Goal: Register for event/course

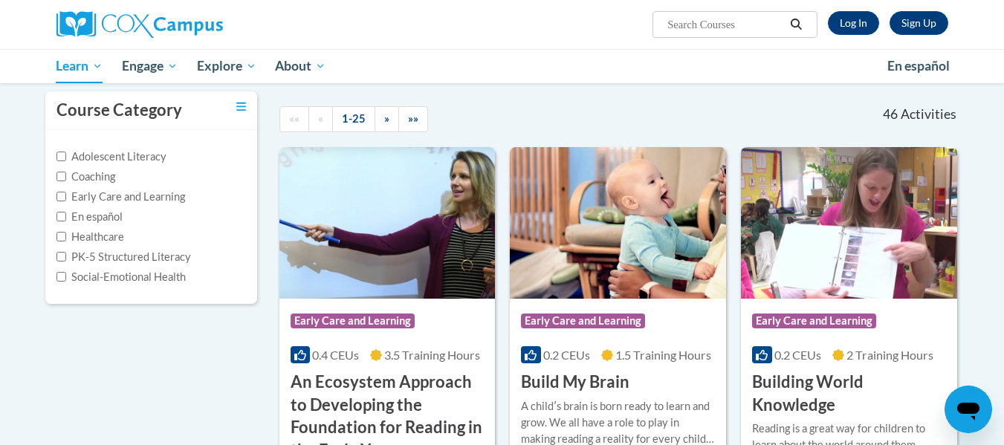
scroll to position [155, 0]
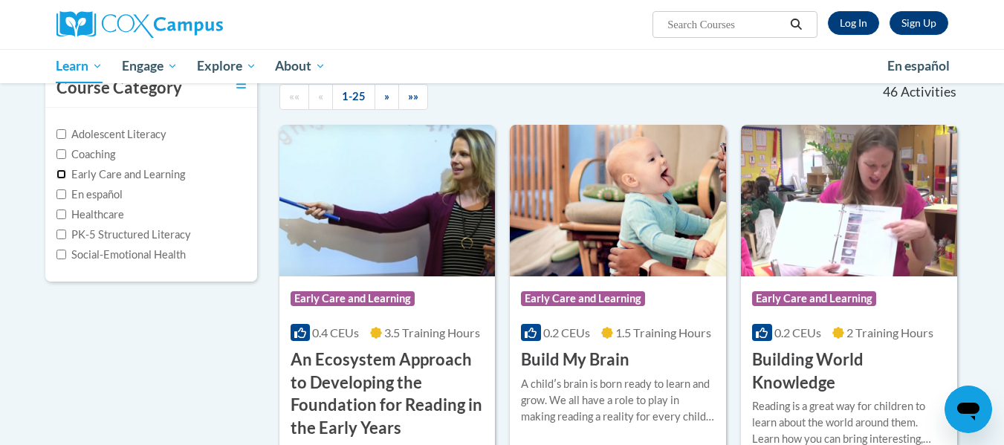
click at [64, 176] on input "Early Care and Learning" at bounding box center [61, 174] width 10 height 10
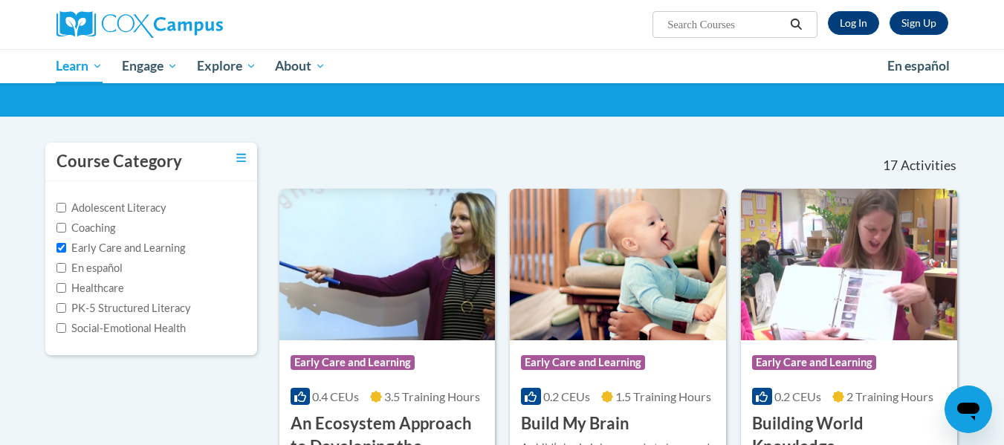
scroll to position [0, 0]
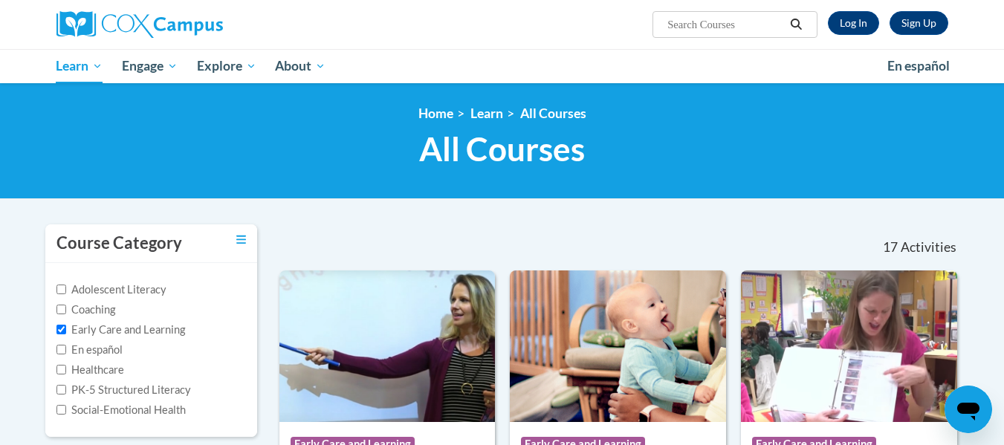
click at [68, 331] on label "Early Care and Learning" at bounding box center [120, 330] width 129 height 16
click at [66, 331] on input "Early Care and Learning" at bounding box center [61, 330] width 10 height 10
checkbox input "false"
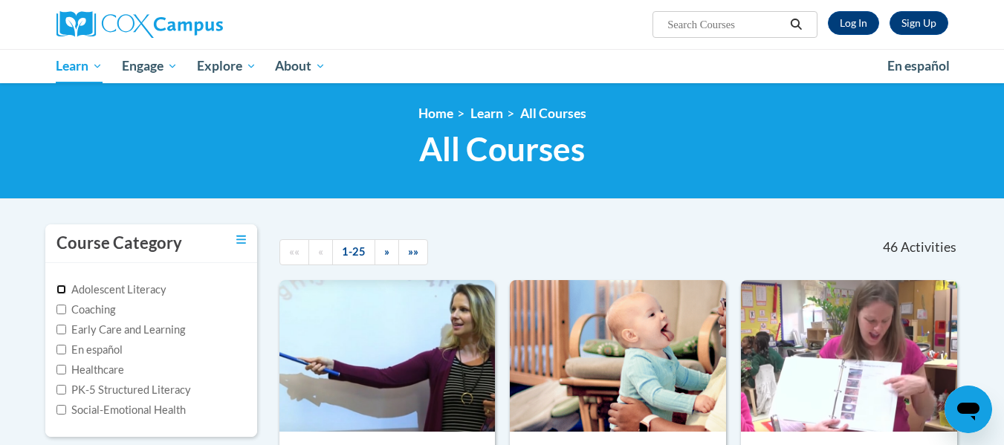
click at [64, 288] on input "Adolescent Literacy" at bounding box center [61, 290] width 10 height 10
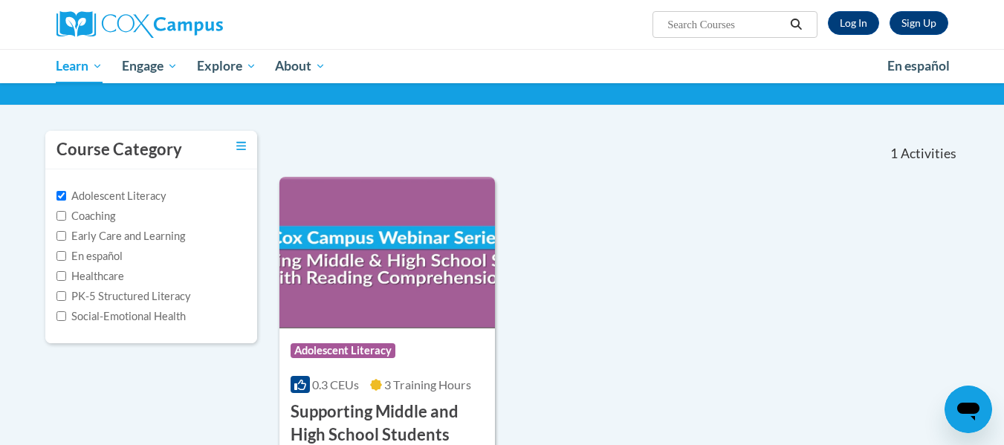
scroll to position [85, 0]
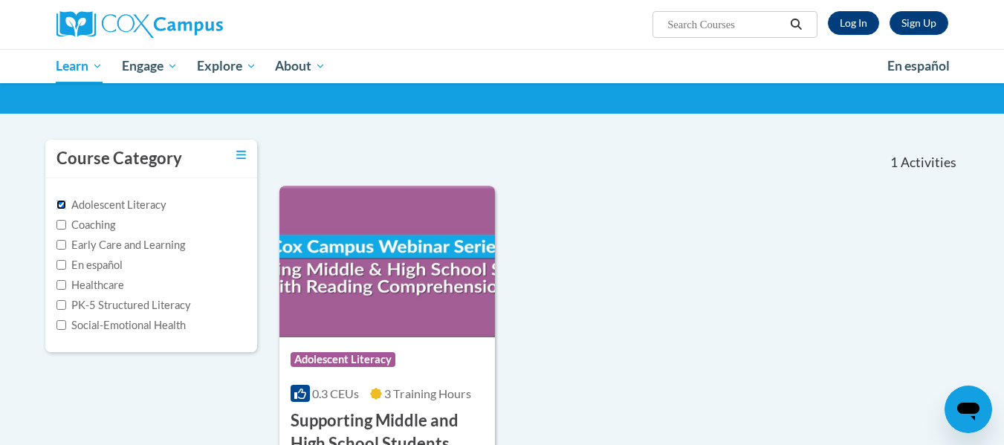
click at [59, 204] on input "Adolescent Literacy" at bounding box center [61, 205] width 10 height 10
checkbox input "false"
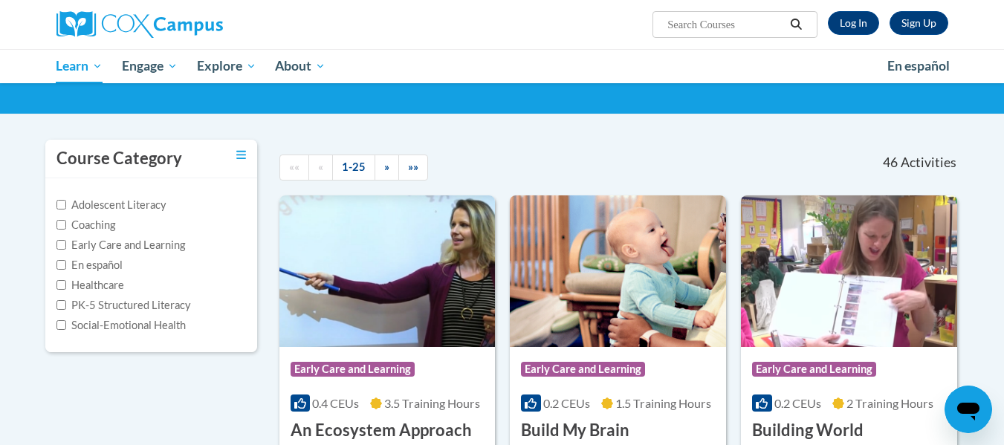
click at [727, 34] on span "Search Search..." at bounding box center [735, 24] width 164 height 27
click at [746, 25] on input "Search..." at bounding box center [725, 25] width 119 height 18
type input "early literacy"
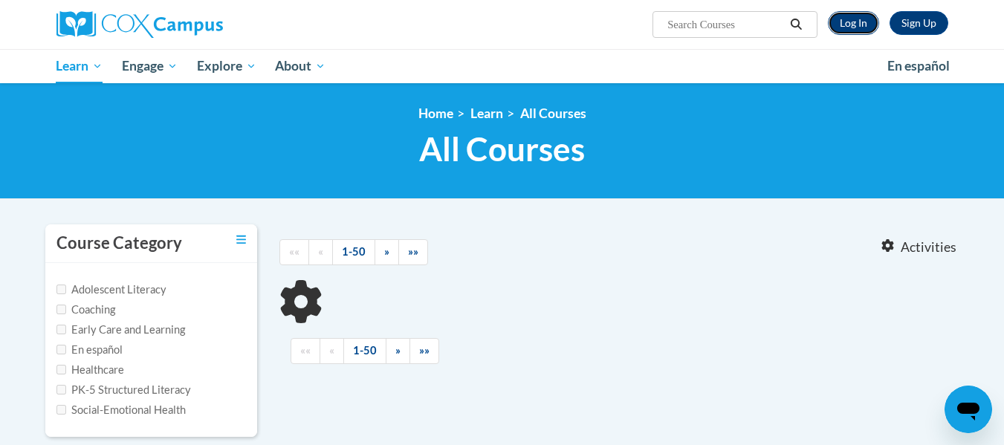
click at [844, 25] on link "Log In" at bounding box center [853, 23] width 51 height 24
type input "early literacy"
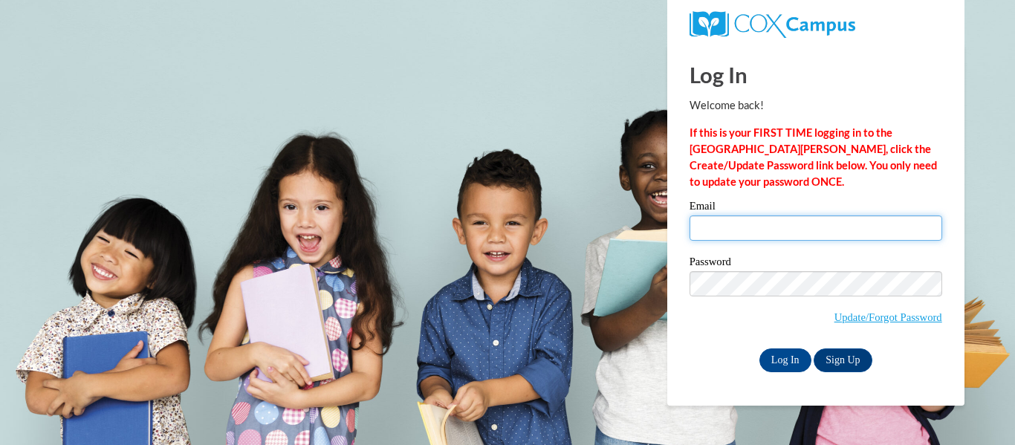
click at [752, 231] on input "Email" at bounding box center [816, 228] width 253 height 25
type input "[EMAIL_ADDRESS][PERSON_NAME][DOMAIN_NAME]"
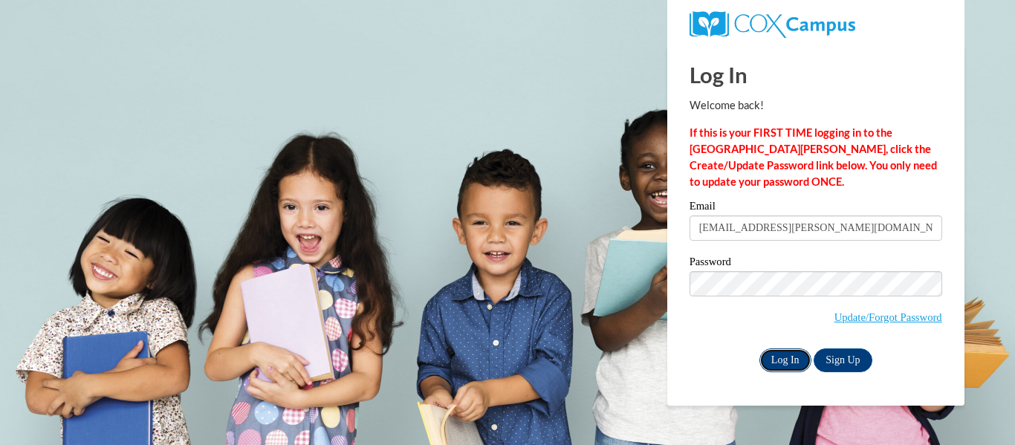
click at [791, 361] on input "Log In" at bounding box center [786, 361] width 52 height 24
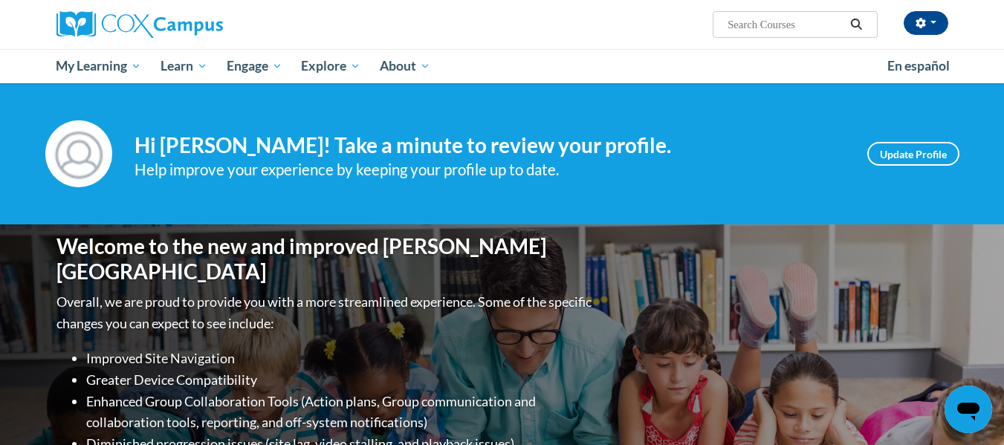
click at [800, 28] on input "Search..." at bounding box center [785, 25] width 119 height 18
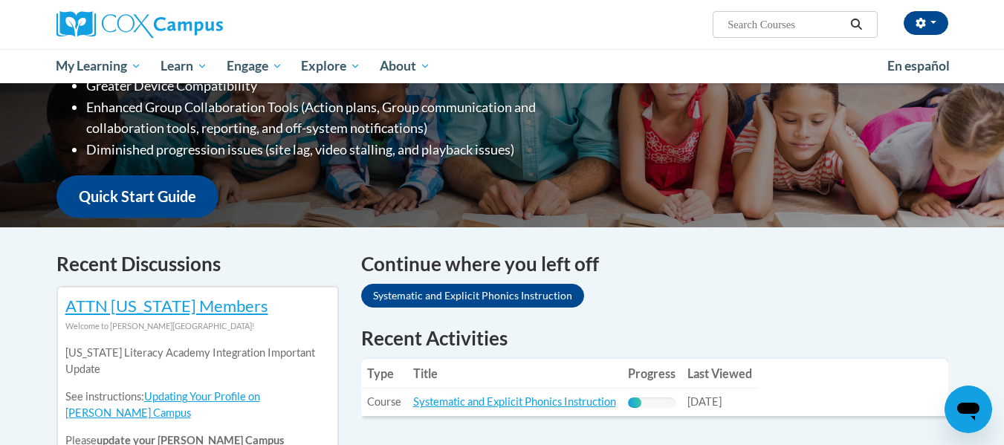
scroll to position [288, 0]
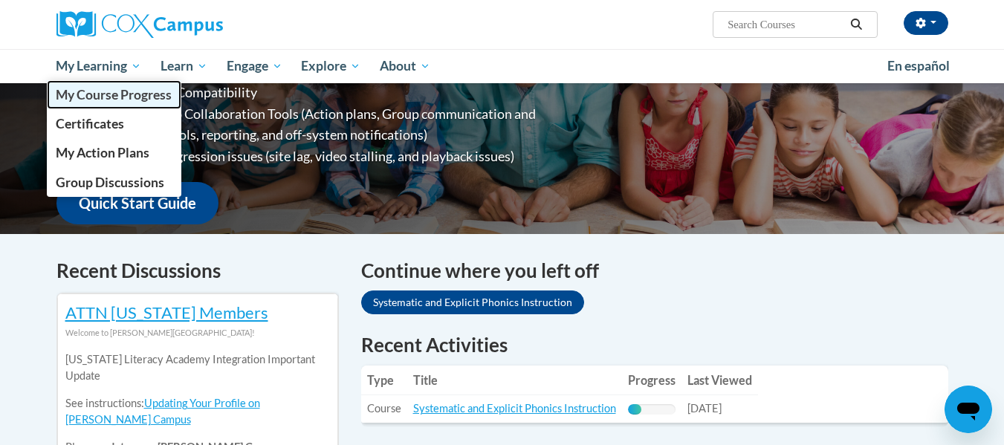
click at [113, 96] on span "My Course Progress" at bounding box center [114, 95] width 116 height 16
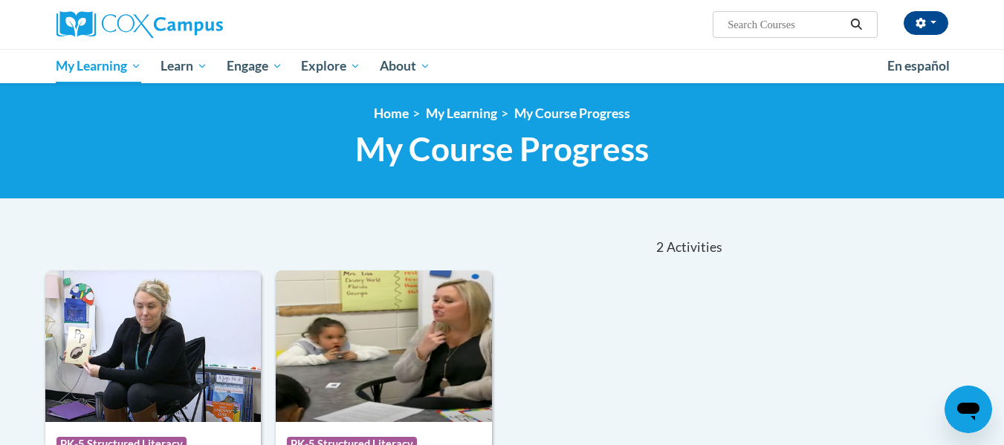
click at [783, 26] on input "Search..." at bounding box center [785, 25] width 119 height 18
type input "early literact"
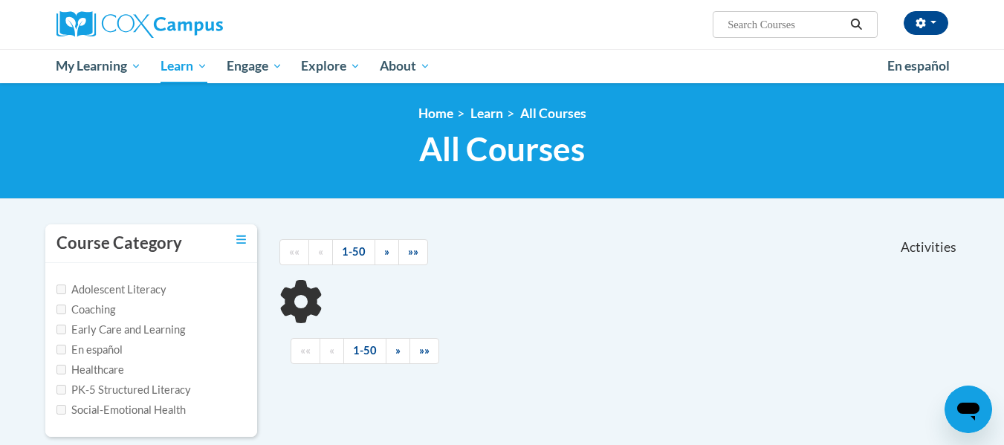
click at [807, 27] on input "Search..." at bounding box center [785, 25] width 119 height 18
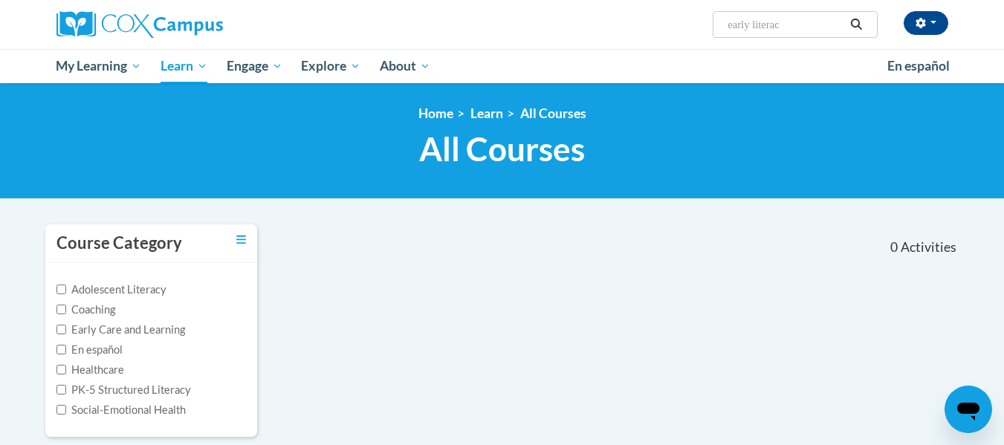
type input "early literacy"
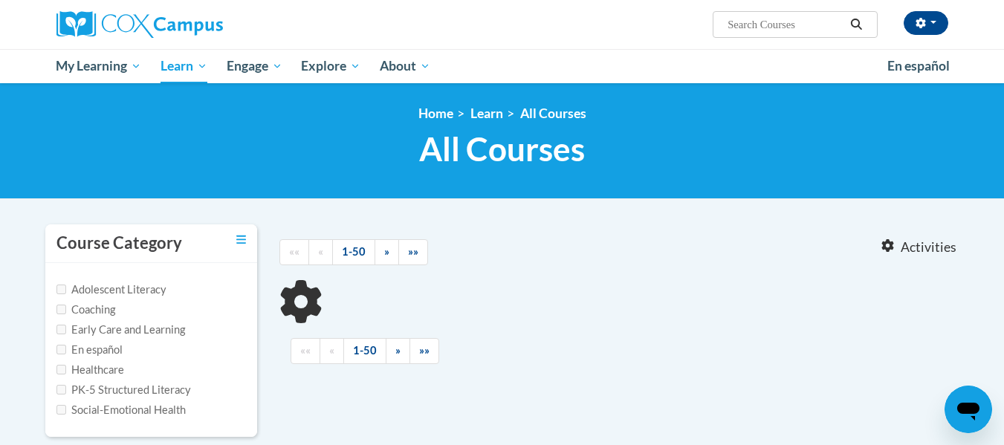
type input "early literacy"
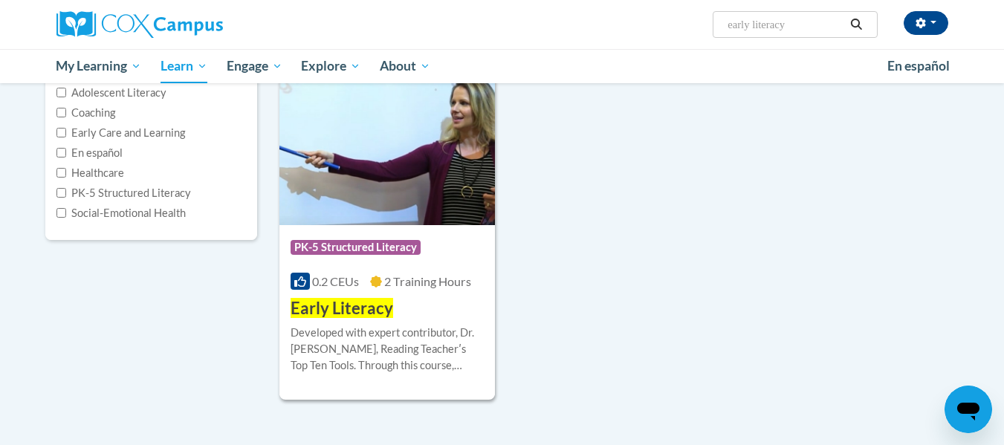
scroll to position [250, 0]
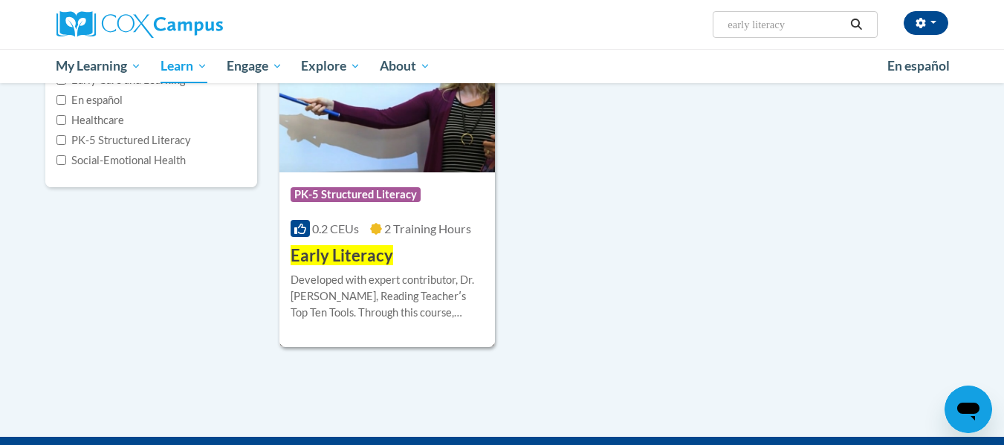
click at [348, 158] on img at bounding box center [388, 97] width 216 height 152
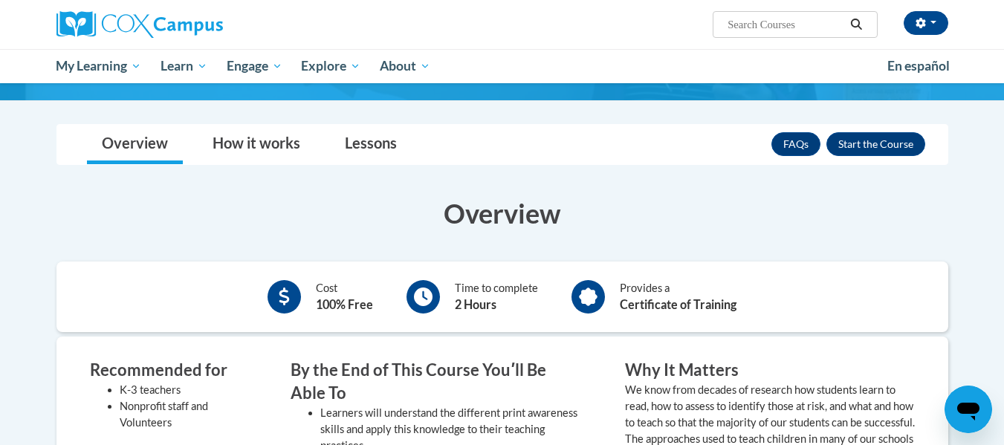
scroll to position [206, 0]
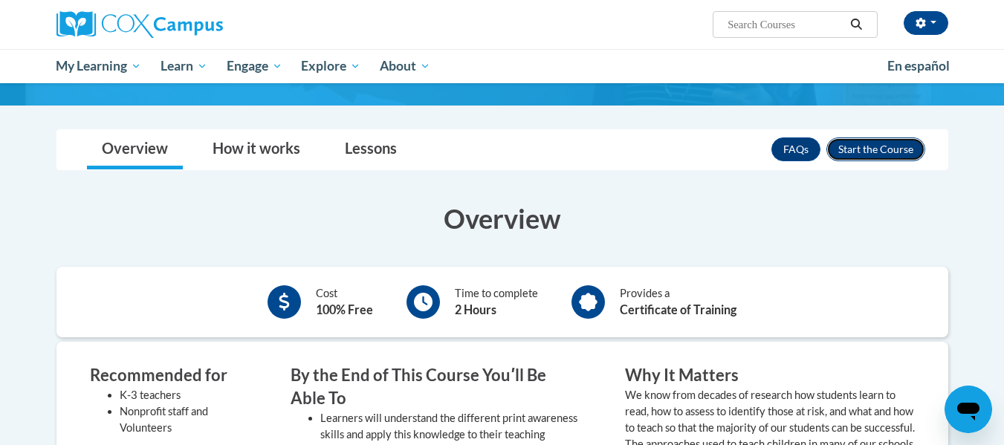
click at [875, 156] on button "Enroll" at bounding box center [876, 150] width 99 height 24
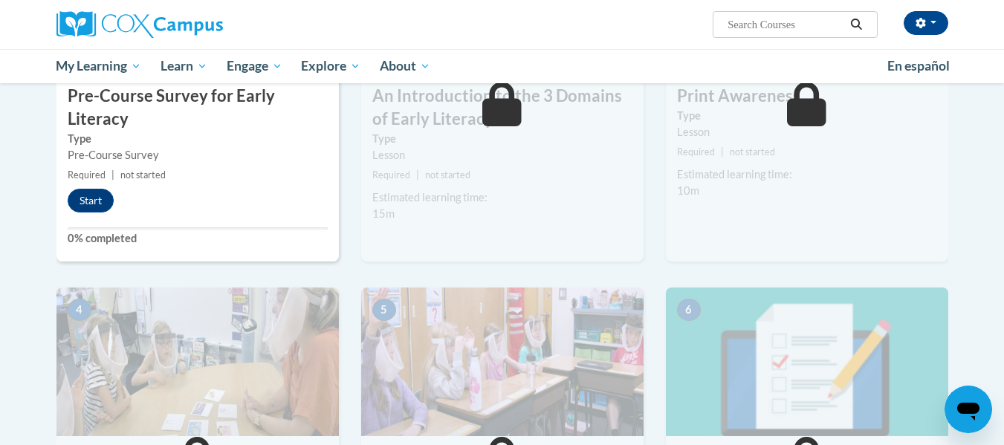
drag, startPoint x: 1011, startPoint y: 44, endPoint x: 1007, endPoint y: 180, distance: 136.1
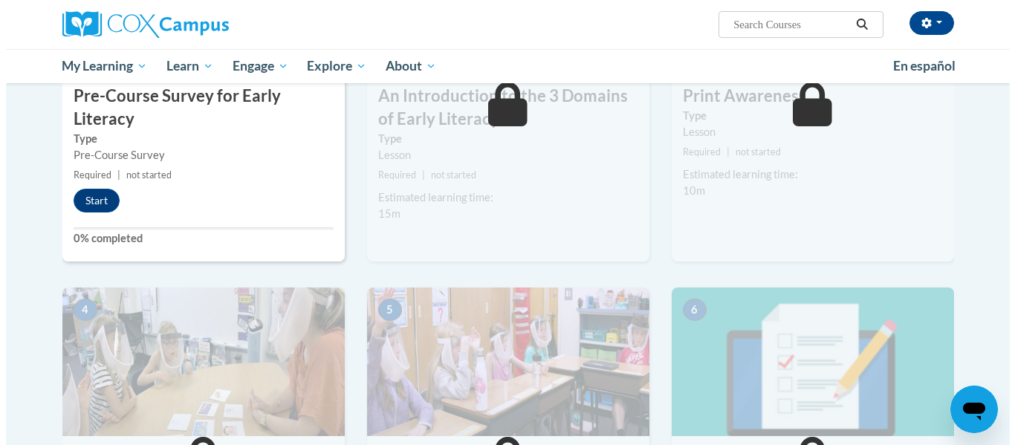
scroll to position [480, 0]
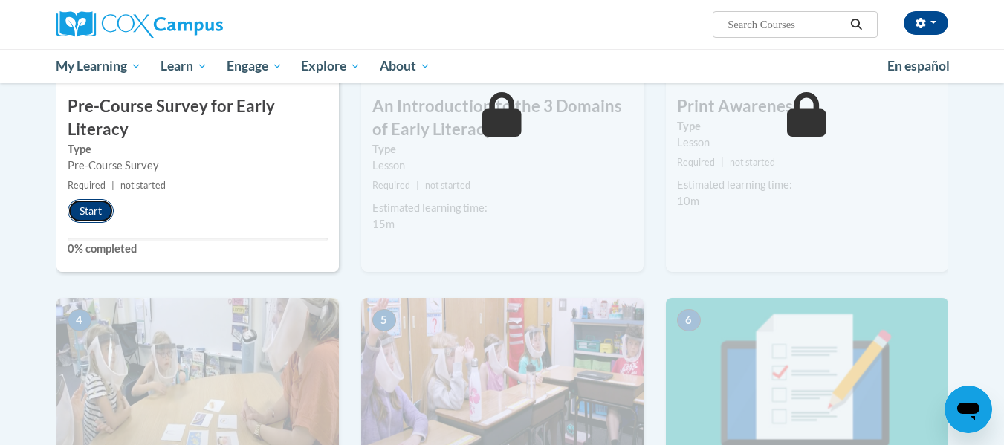
click at [91, 213] on button "Start" at bounding box center [91, 211] width 46 height 24
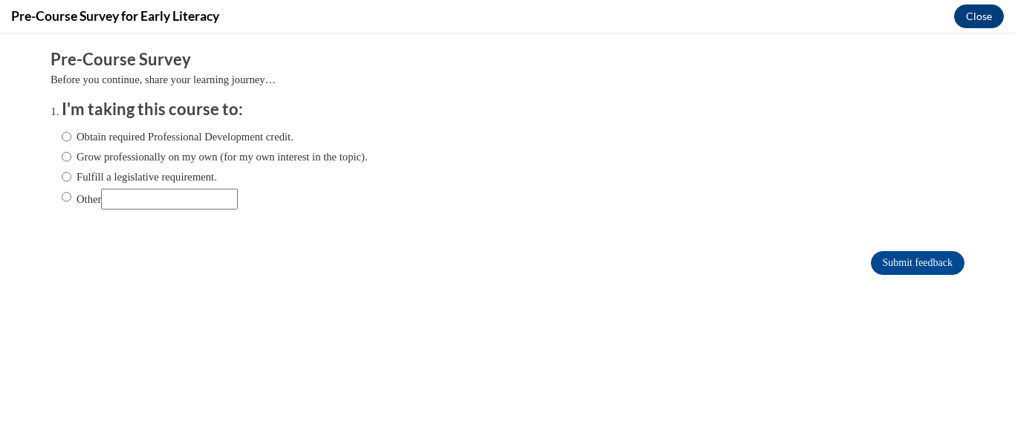
scroll to position [0, 0]
click at [62, 131] on input "Obtain required Professional Development credit." at bounding box center [67, 137] width 10 height 16
radio input "true"
click at [899, 271] on input "Submit feedback" at bounding box center [918, 263] width 94 height 24
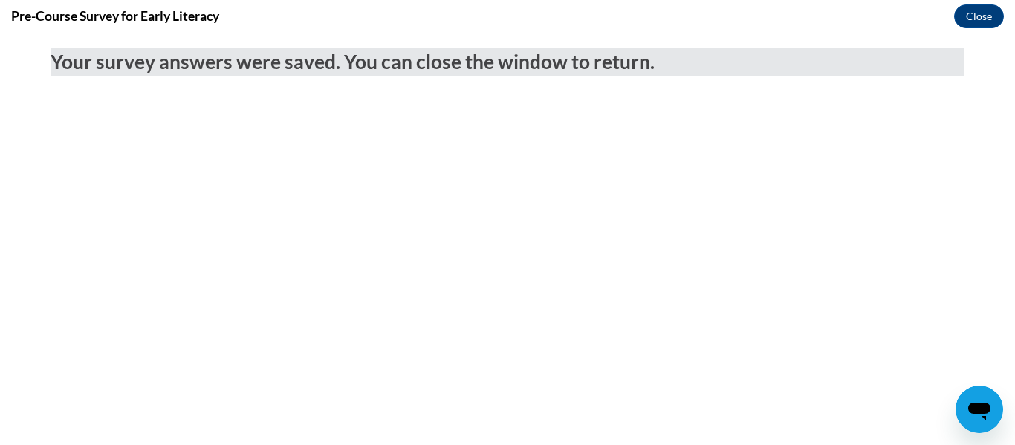
click at [705, 233] on body "Your survey answers were saved. You can close the window to return." at bounding box center [507, 239] width 1015 height 412
click at [977, 19] on button "Close" at bounding box center [980, 16] width 50 height 24
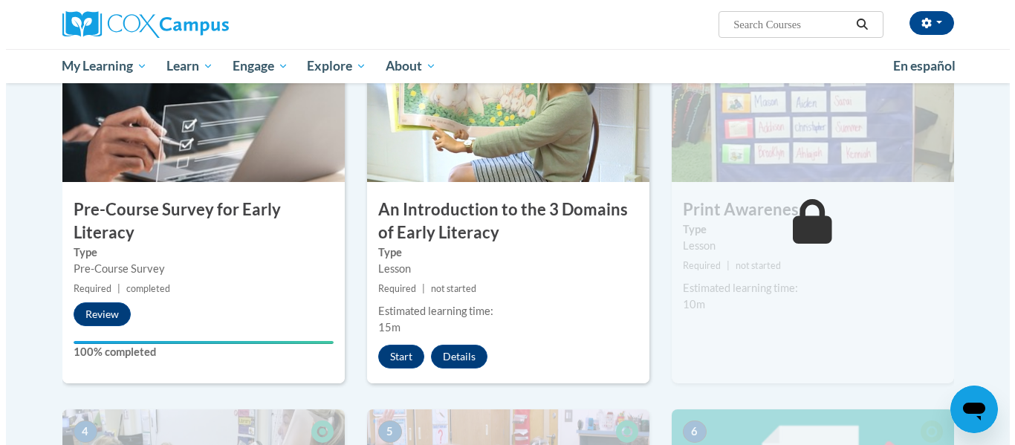
scroll to position [364, 0]
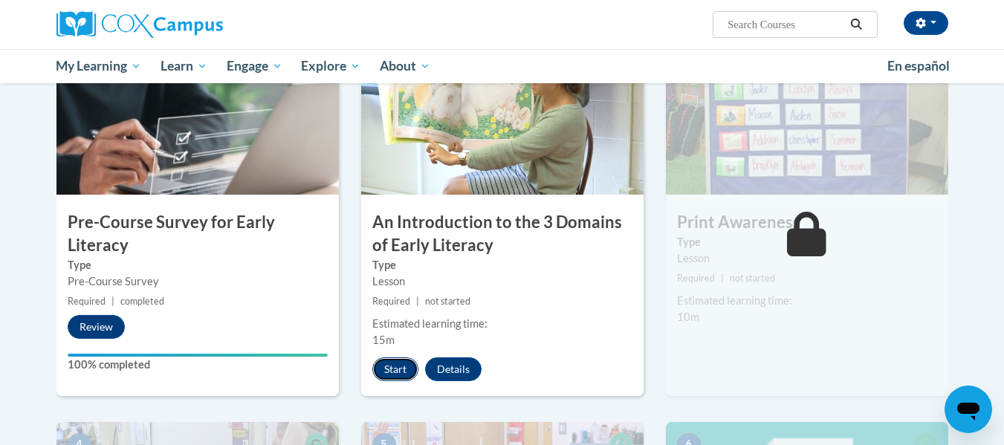
click at [403, 369] on button "Start" at bounding box center [395, 370] width 46 height 24
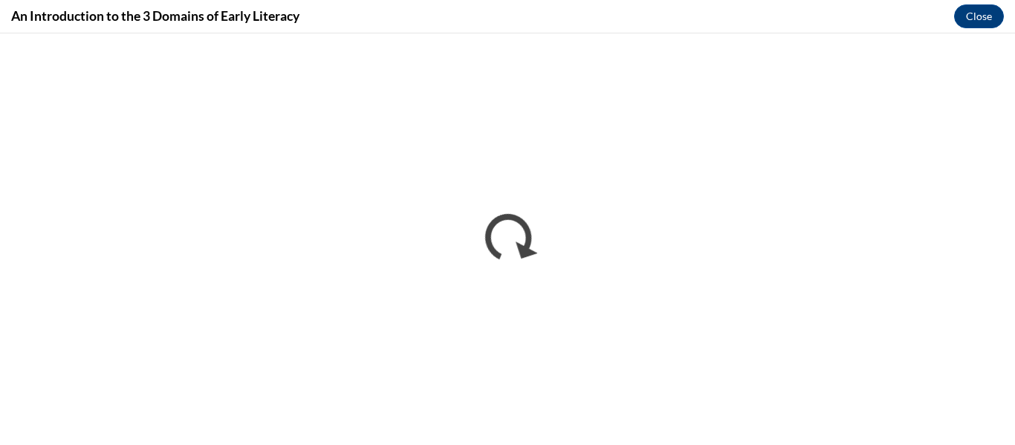
scroll to position [0, 0]
